Goal: Navigation & Orientation: Understand site structure

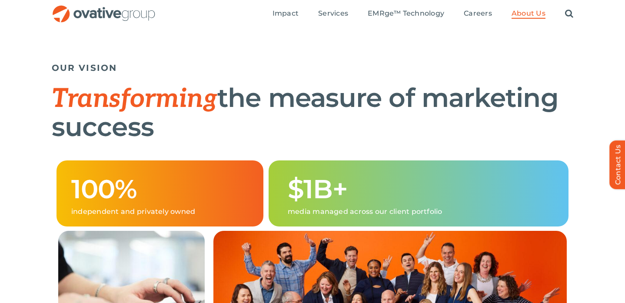
scroll to position [209, 0]
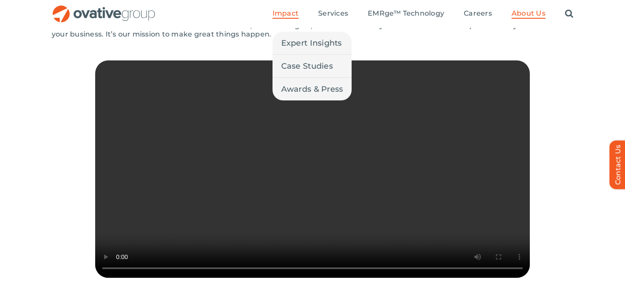
click at [280, 14] on span "Impact" at bounding box center [286, 13] width 26 height 9
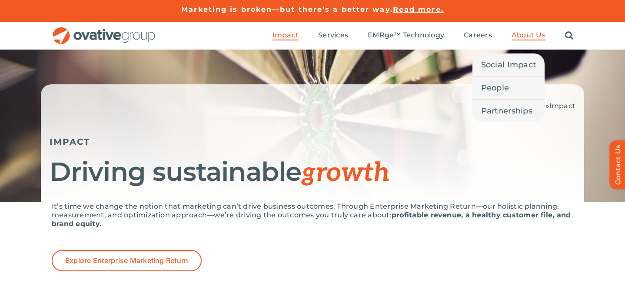
click at [530, 39] on span "About Us" at bounding box center [529, 35] width 34 height 9
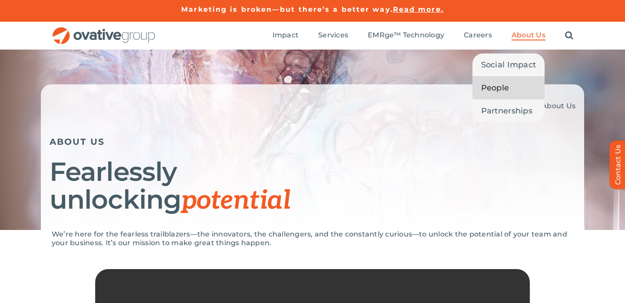
click at [488, 90] on span "People" at bounding box center [495, 88] width 28 height 12
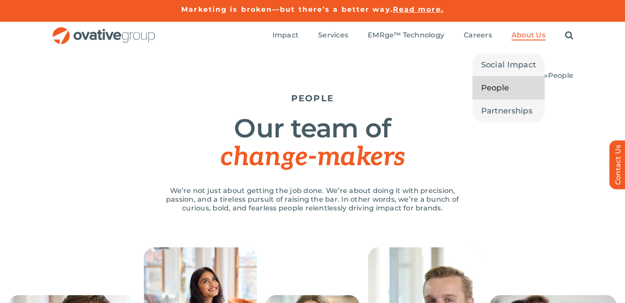
click at [536, 32] on span "About Us" at bounding box center [529, 35] width 34 height 9
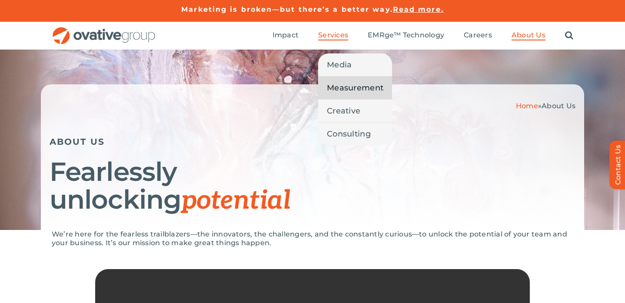
click at [337, 89] on span "Measurement" at bounding box center [355, 88] width 57 height 12
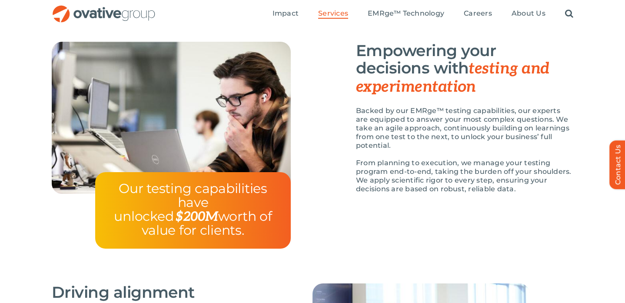
scroll to position [982, 0]
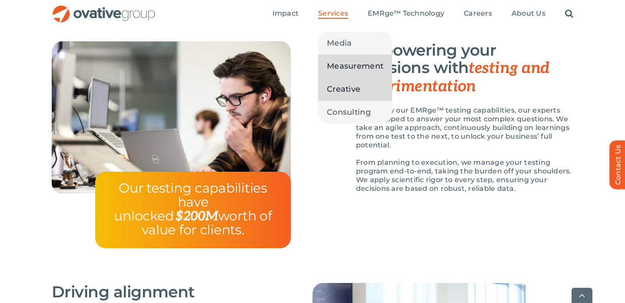
click at [346, 93] on span "Creative" at bounding box center [343, 89] width 33 height 12
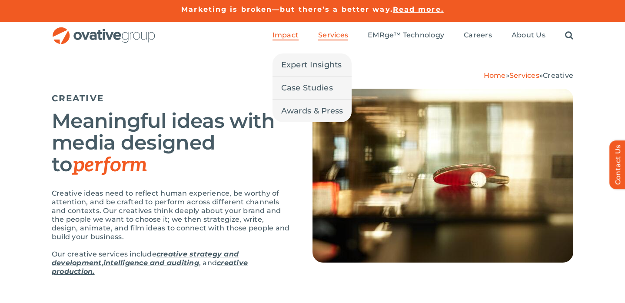
click at [294, 36] on span "Impact" at bounding box center [286, 35] width 26 height 9
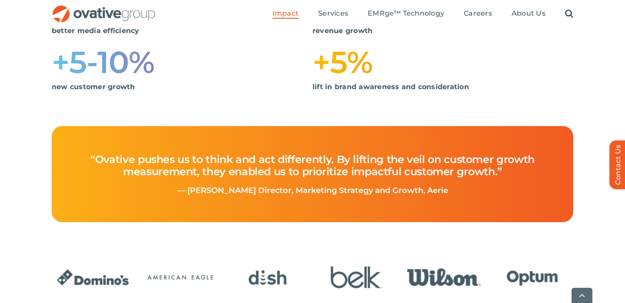
scroll to position [322, 0]
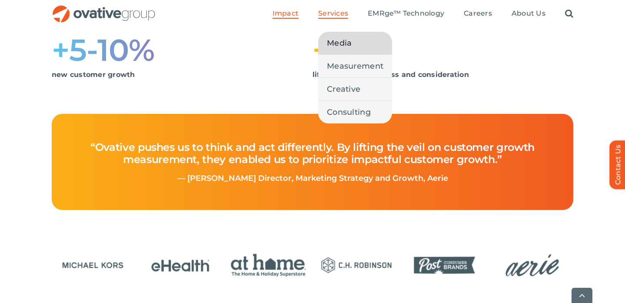
click at [336, 45] on span "Media" at bounding box center [339, 43] width 25 height 12
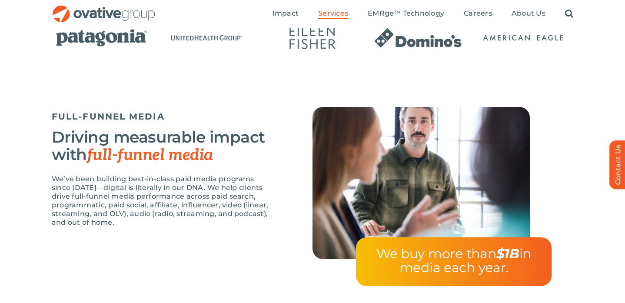
scroll to position [501, 0]
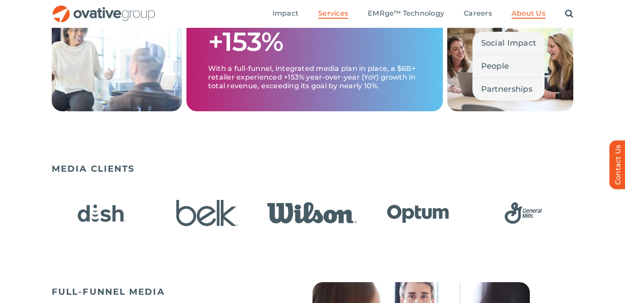
click at [518, 18] on link "About Us" at bounding box center [529, 14] width 34 height 10
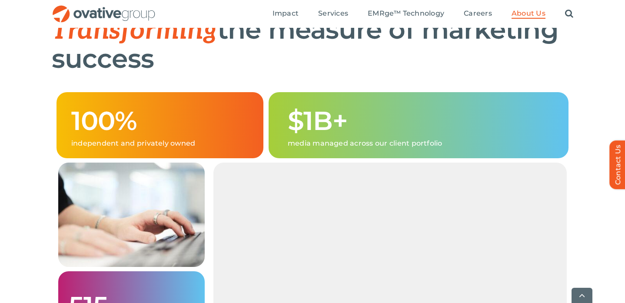
scroll to position [529, 0]
